Goal: Information Seeking & Learning: Find specific fact

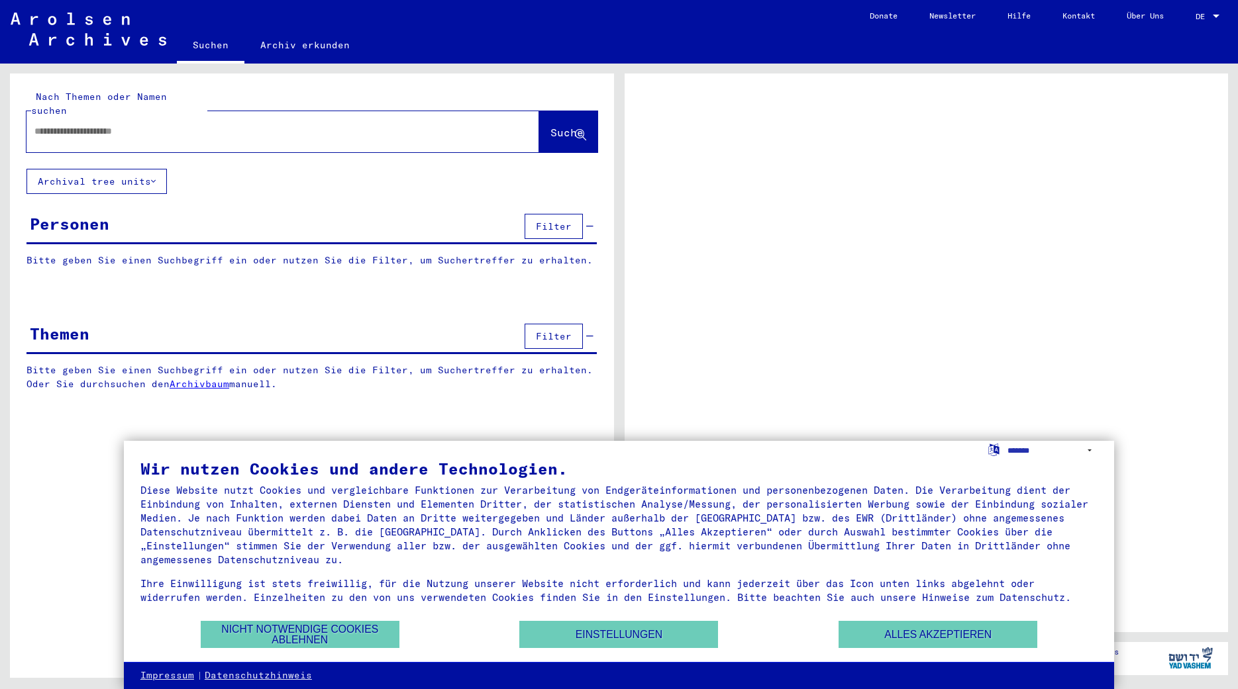
click at [333, 126] on div at bounding box center [266, 132] width 481 height 30
click at [155, 125] on input "text" at bounding box center [270, 132] width 473 height 14
type input "**********"
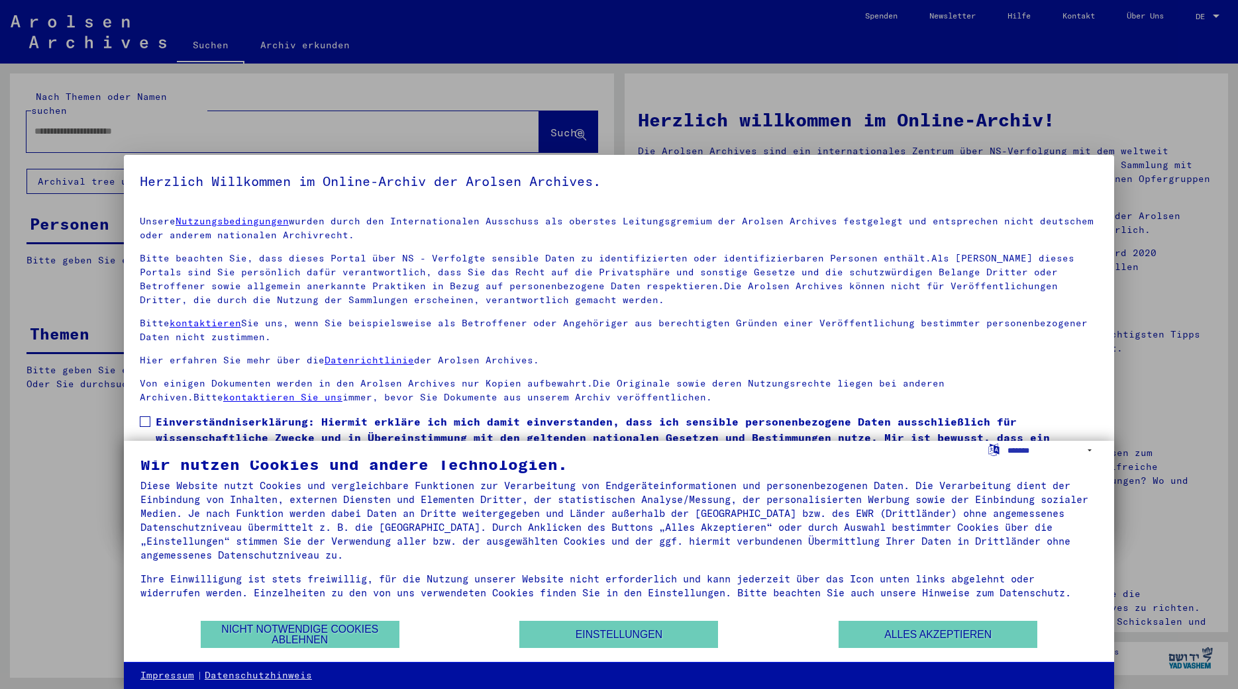
scroll to position [19, 0]
click at [899, 636] on button "Alles akzeptieren" at bounding box center [937, 634] width 199 height 27
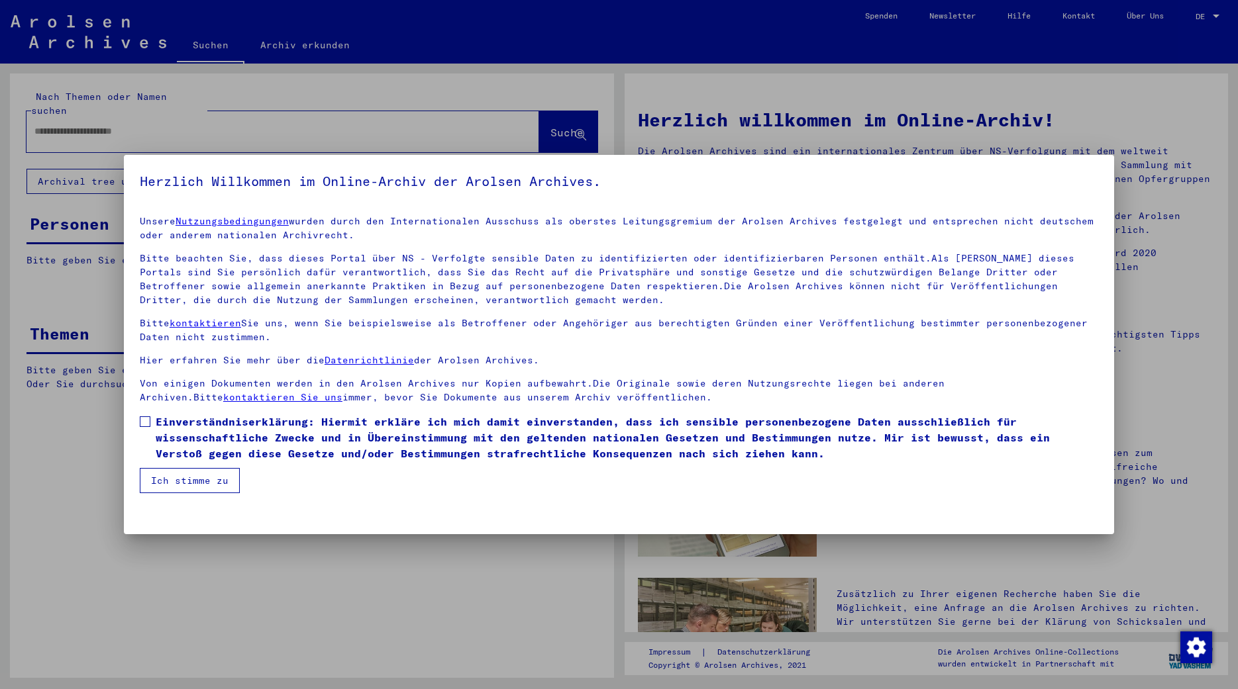
click at [191, 484] on button "Ich stimme zu" at bounding box center [190, 480] width 100 height 25
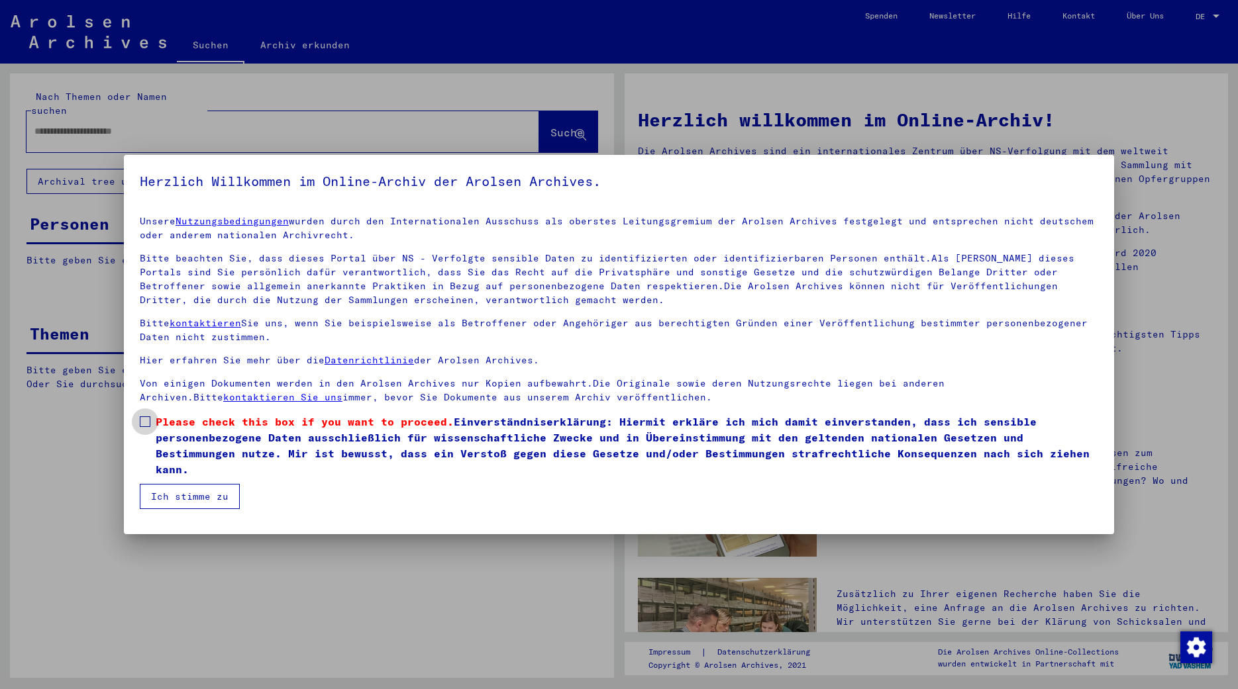
click at [149, 422] on span at bounding box center [145, 422] width 11 height 11
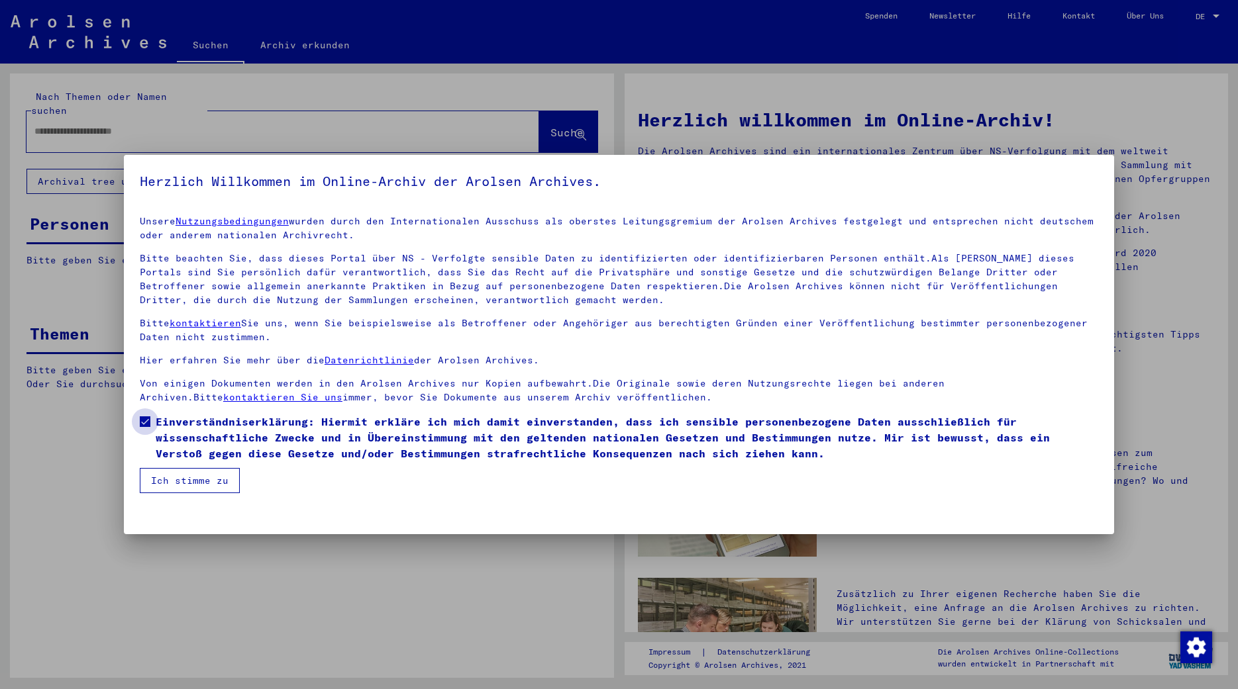
drag, startPoint x: 160, startPoint y: 419, endPoint x: 448, endPoint y: 440, distance: 289.5
click at [444, 440] on span "Einverständniserklärung: Hiermit erkläre ich mich damit einverstanden, dass ich…" at bounding box center [627, 438] width 942 height 48
drag, startPoint x: 766, startPoint y: 453, endPoint x: 592, endPoint y: 446, distance: 173.7
click at [592, 446] on span "Einverständniserklärung: Hiermit erkläre ich mich damit einverstanden, dass ich…" at bounding box center [627, 438] width 942 height 48
click at [219, 472] on button "Ich stimme zu" at bounding box center [190, 480] width 100 height 25
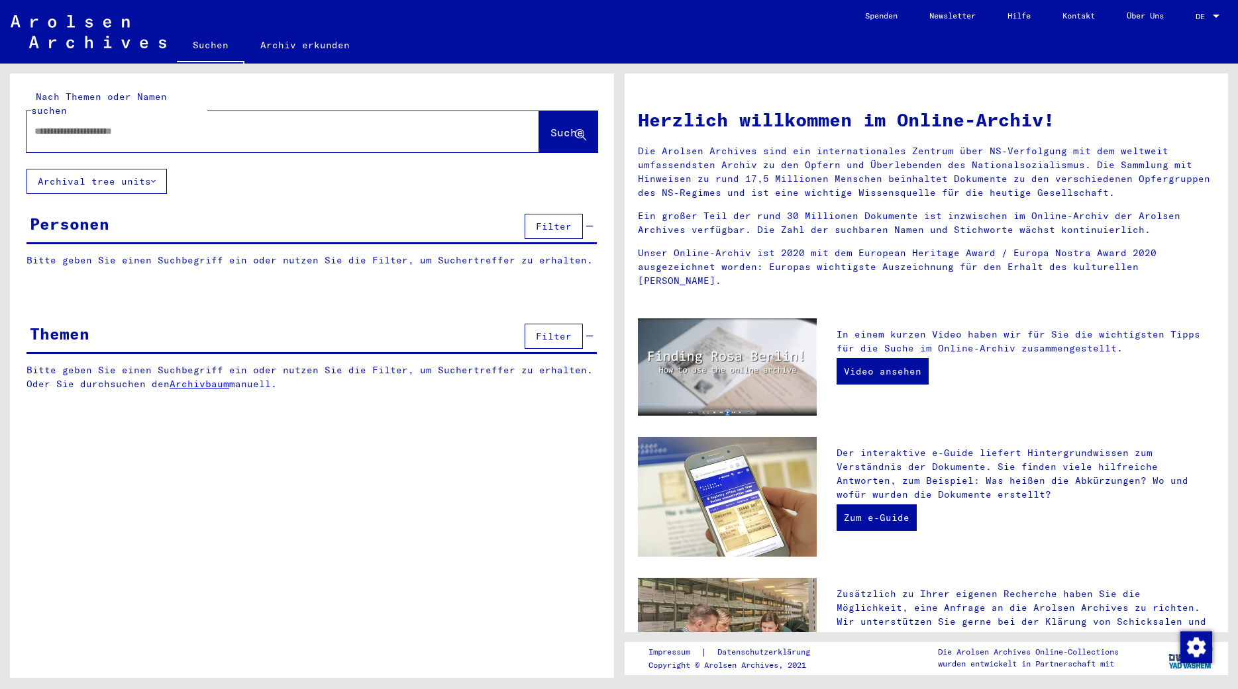
click at [128, 125] on input "text" at bounding box center [266, 132] width 465 height 14
